Goal: Check status: Check status

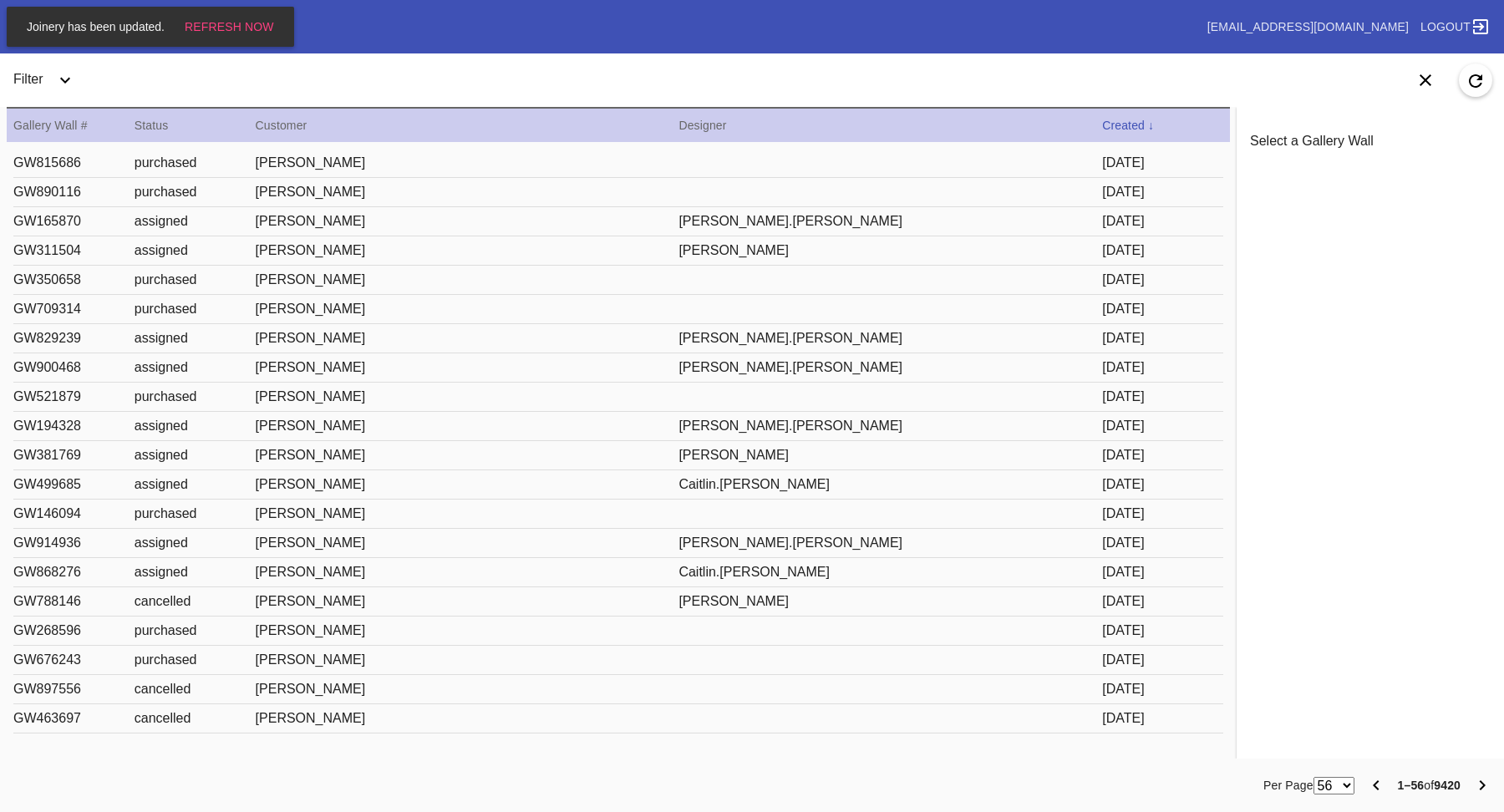
click at [1038, 68] on div "Filter" at bounding box center [526, 80] width 1053 height 53
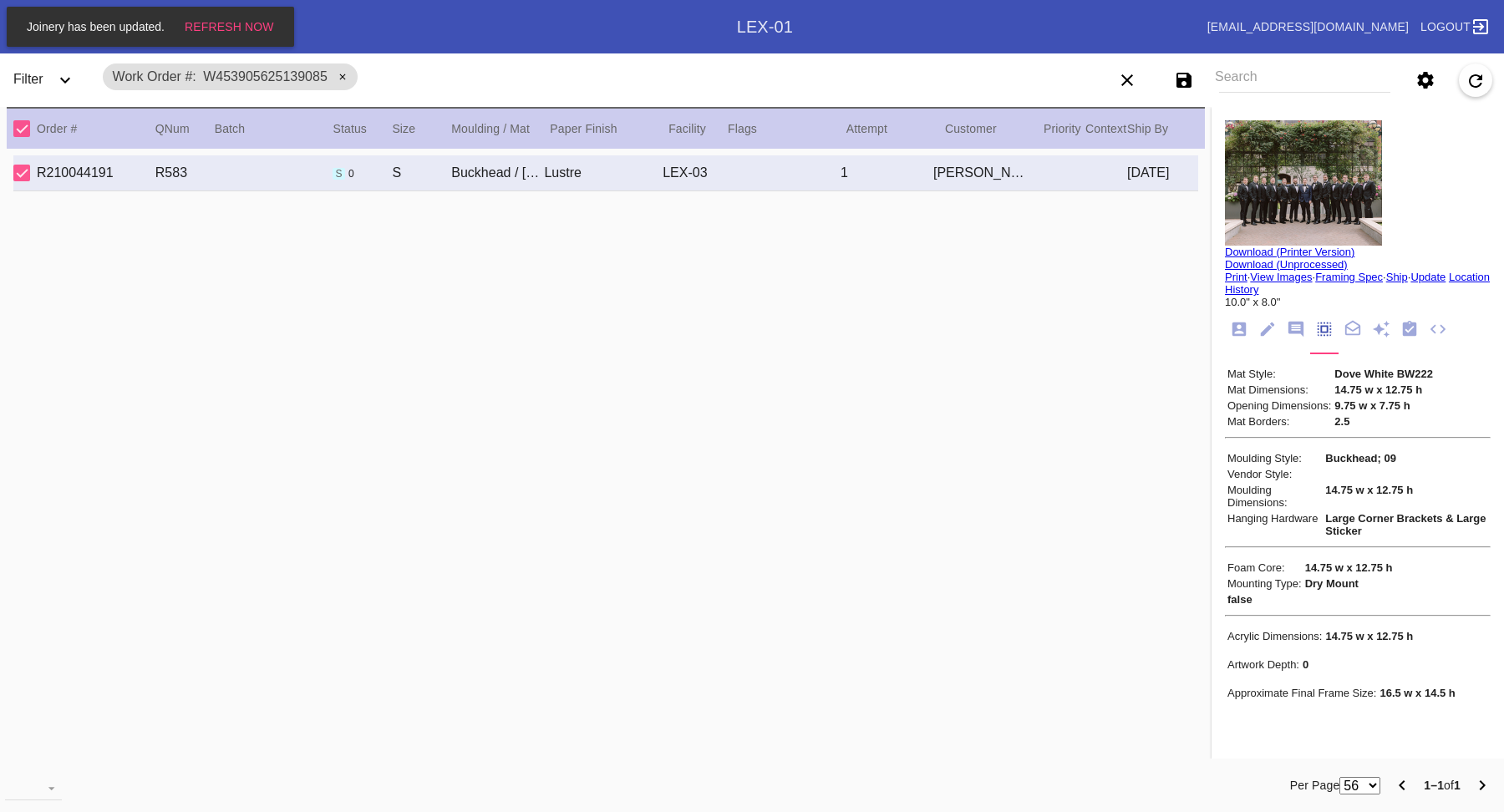
scroll to position [142, 0]
click at [1048, 184] on div "R210044191 R583 s 0 S Buckhead / Dove White Lustre LEX-03 1 Kate Sherman 2023-1…" at bounding box center [605, 173] width 1185 height 36
